Goal: Task Accomplishment & Management: Use online tool/utility

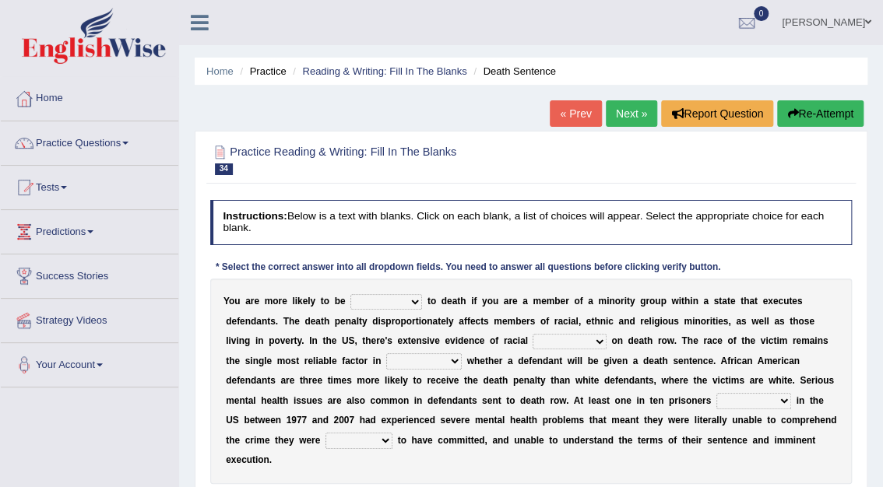
click at [401, 306] on select "penalized blamed complained sentenced" at bounding box center [386, 302] width 72 height 16
select select "sentenced"
click at [350, 294] on select "penalized blamed complained sentenced" at bounding box center [386, 302] width 72 height 16
click at [532, 340] on select "bias equality appearance background" at bounding box center [568, 342] width 73 height 16
click at [532, 334] on select "bias equality appearance background" at bounding box center [568, 342] width 73 height 16
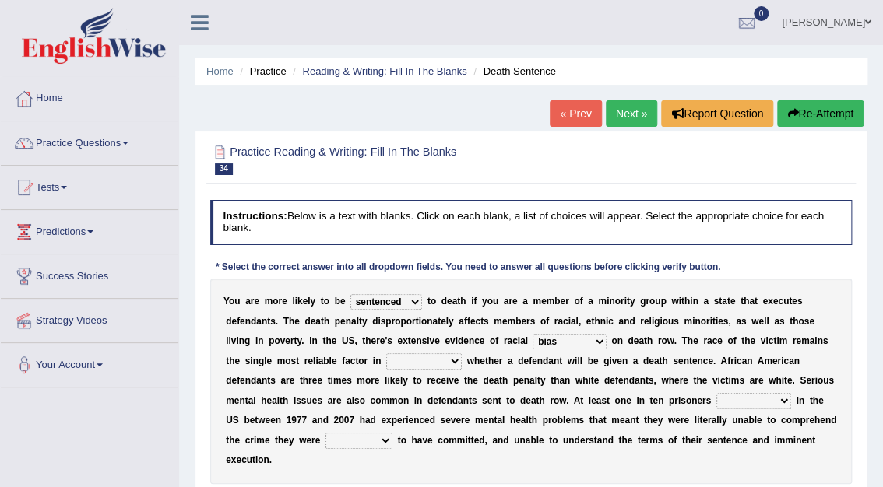
click at [532, 339] on select "bias equality appearance background" at bounding box center [568, 342] width 73 height 16
click at [532, 334] on select "bias equality appearance background" at bounding box center [568, 342] width 73 height 16
click at [532, 336] on select "bias equality appearance background" at bounding box center [568, 342] width 73 height 16
select select "appearance"
click at [532, 334] on select "bias equality appearance background" at bounding box center [568, 342] width 73 height 16
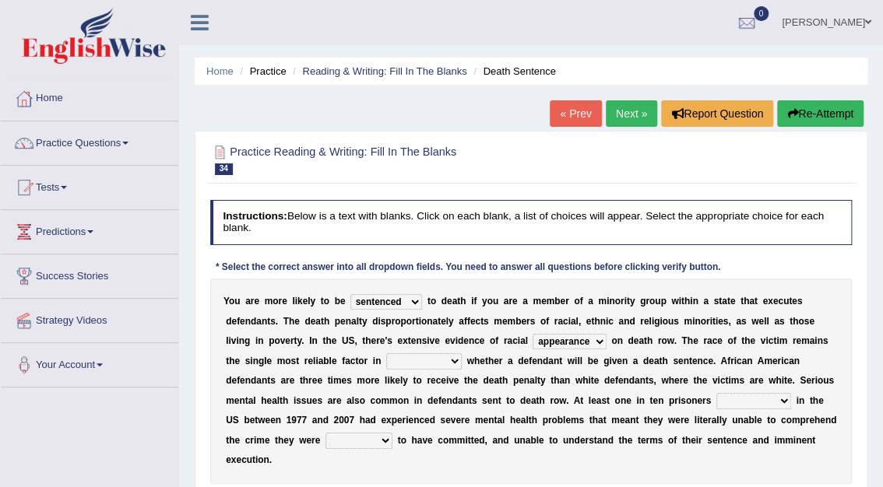
click at [386, 360] on select "determining adjoining undermining examining" at bounding box center [423, 361] width 75 height 16
select select "determining"
click at [386, 353] on select "determining adjoining undermining examining" at bounding box center [423, 361] width 75 height 16
click at [716, 399] on select "electrocuted persecuted executed captured" at bounding box center [753, 401] width 75 height 16
select select "persecuted"
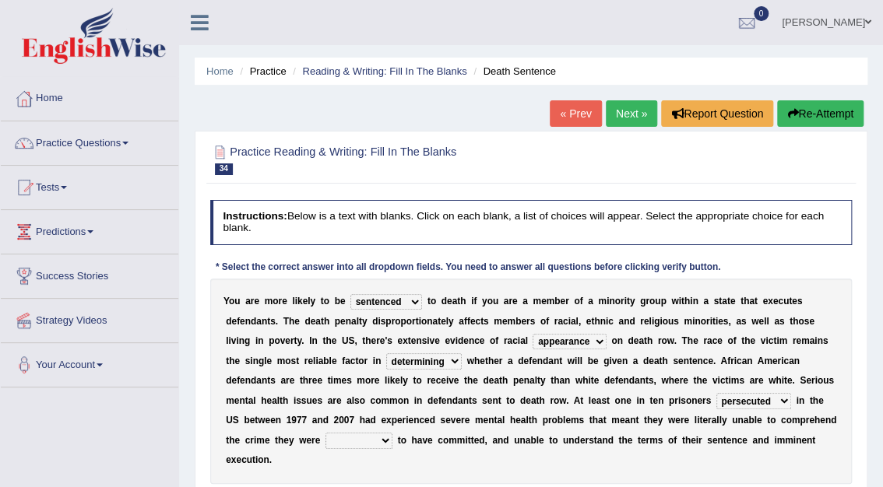
click at [716, 393] on select "electrocuted persecuted executed captured" at bounding box center [753, 401] width 75 height 16
click at [392, 433] on select "alleged acclaimed persuaded claimed" at bounding box center [358, 441] width 67 height 16
select select "alleged"
click at [392, 433] on select "alleged acclaimed persuaded claimed" at bounding box center [358, 441] width 67 height 16
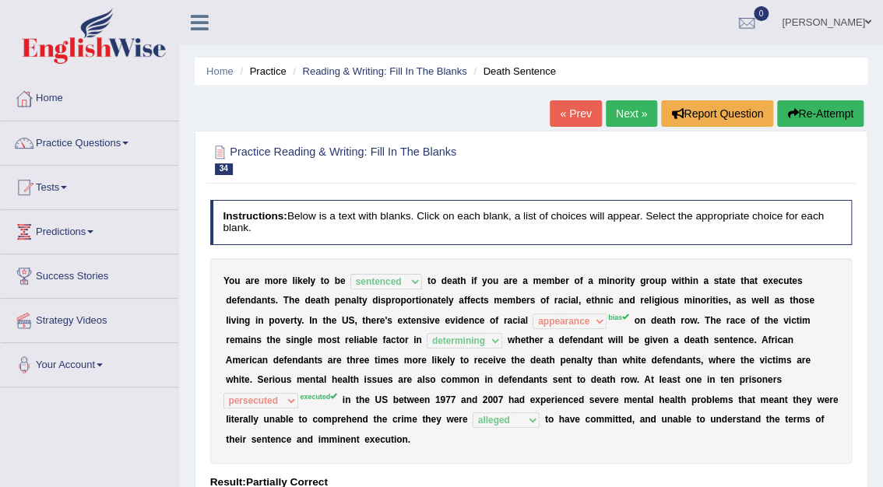
click at [629, 109] on link "Next »" at bounding box center [631, 113] width 51 height 26
